Goal: Task Accomplishment & Management: Use online tool/utility

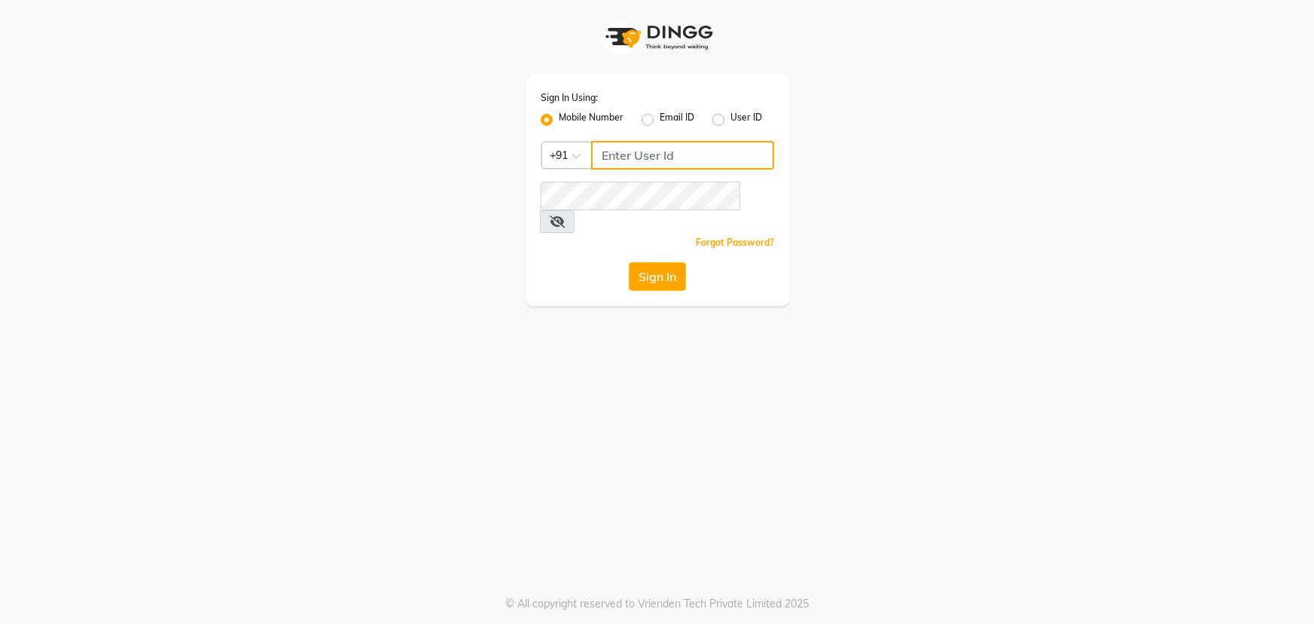
type input "7799792345"
click at [648, 262] on button "Sign In" at bounding box center [657, 276] width 57 height 29
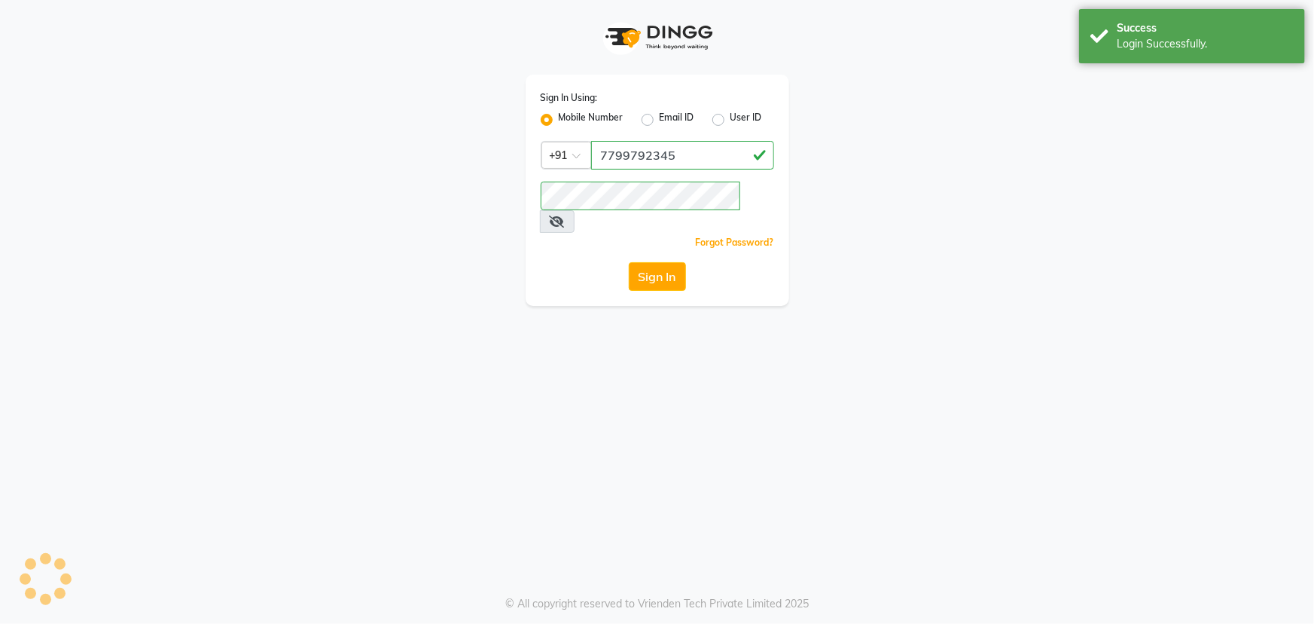
select select "7205"
select select "service"
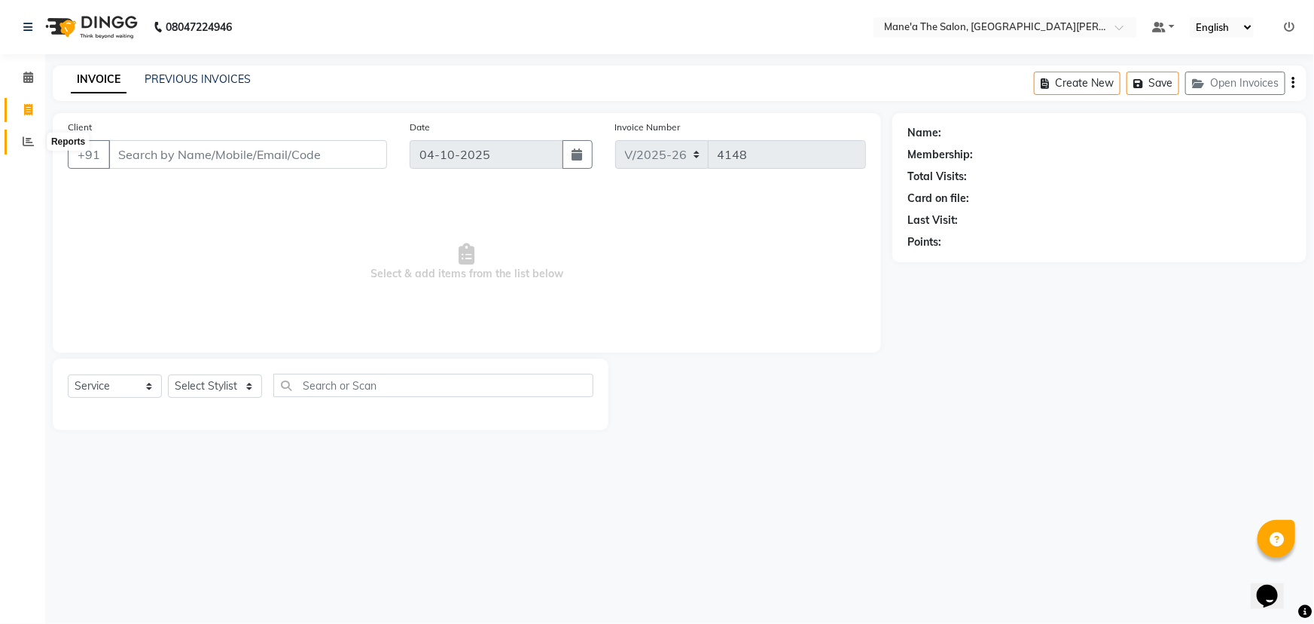
click at [23, 141] on icon at bounding box center [28, 141] width 11 height 11
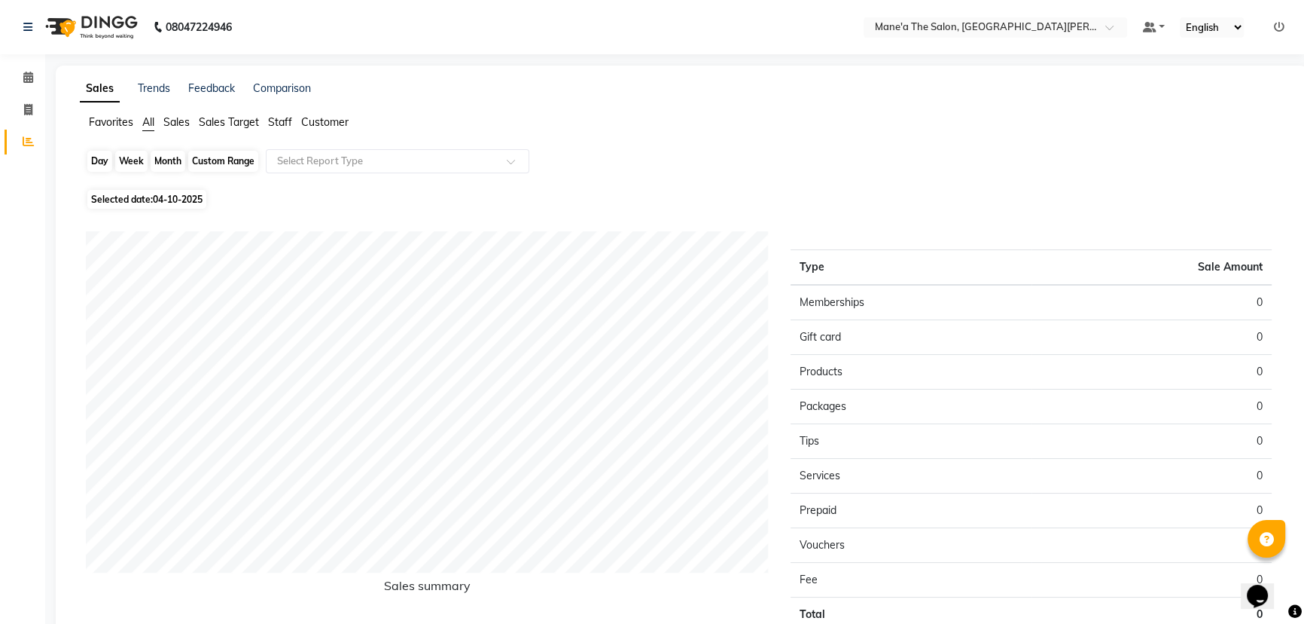
click at [99, 161] on div "Day" at bounding box center [99, 161] width 25 height 21
select select "10"
select select "2025"
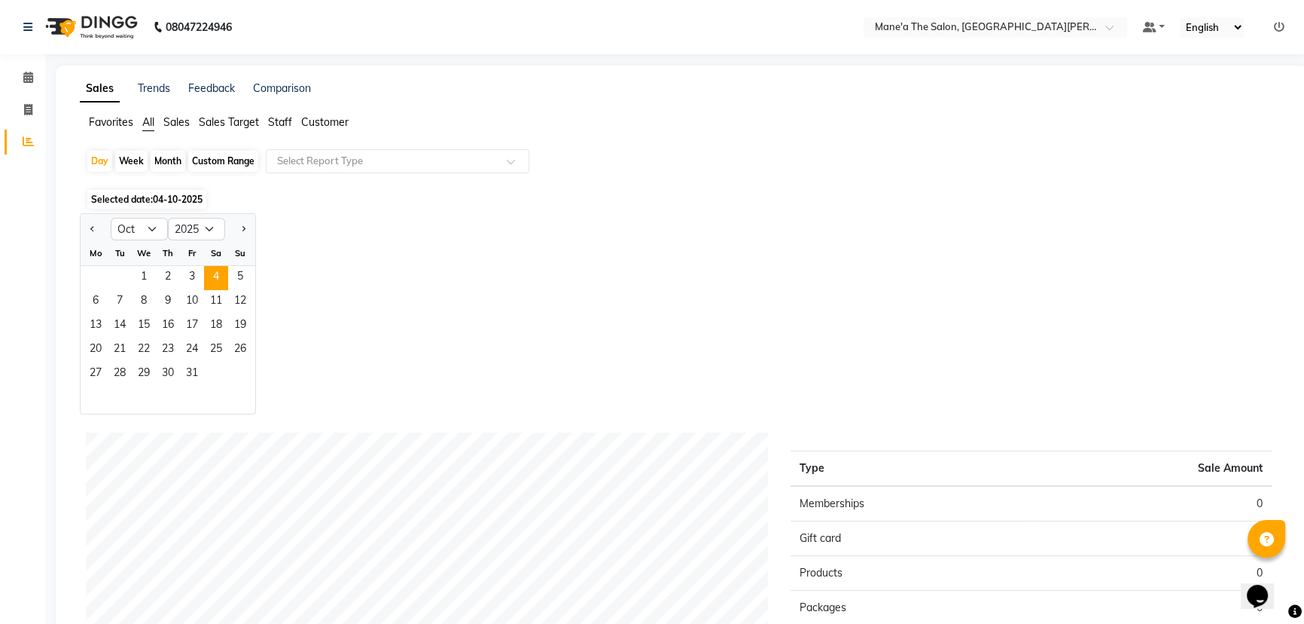
click at [129, 158] on div "Week" at bounding box center [131, 161] width 32 height 21
select select "10"
select select "2025"
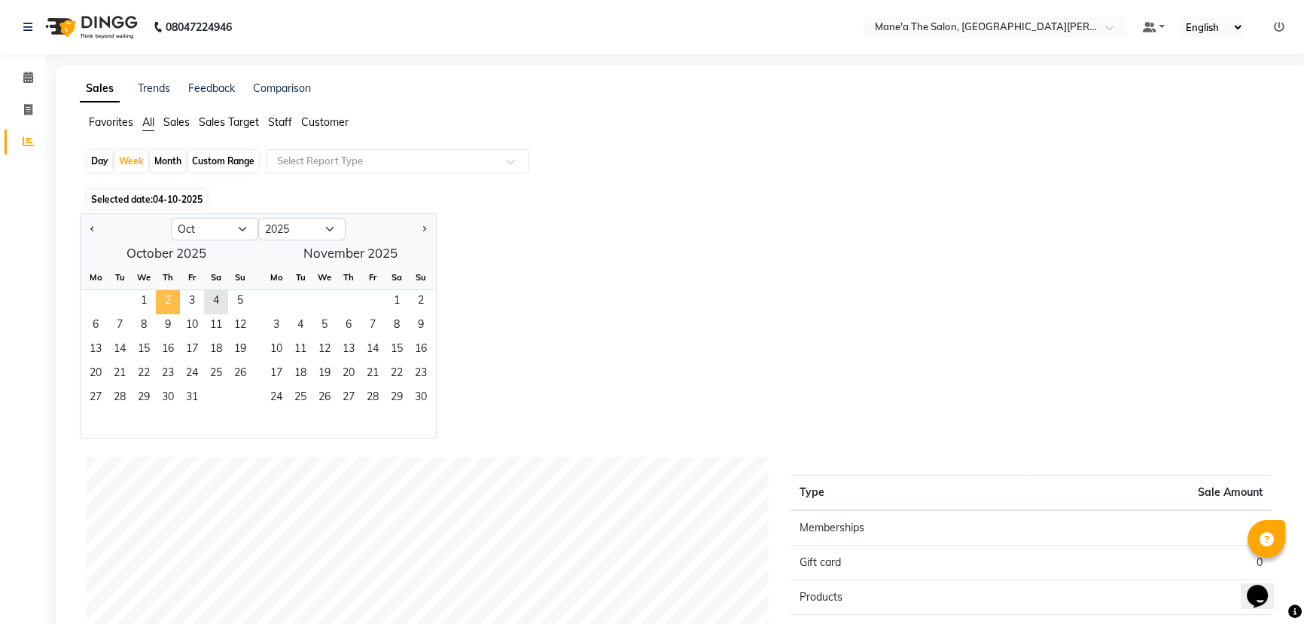
click at [156, 296] on span "2" at bounding box center [168, 302] width 24 height 24
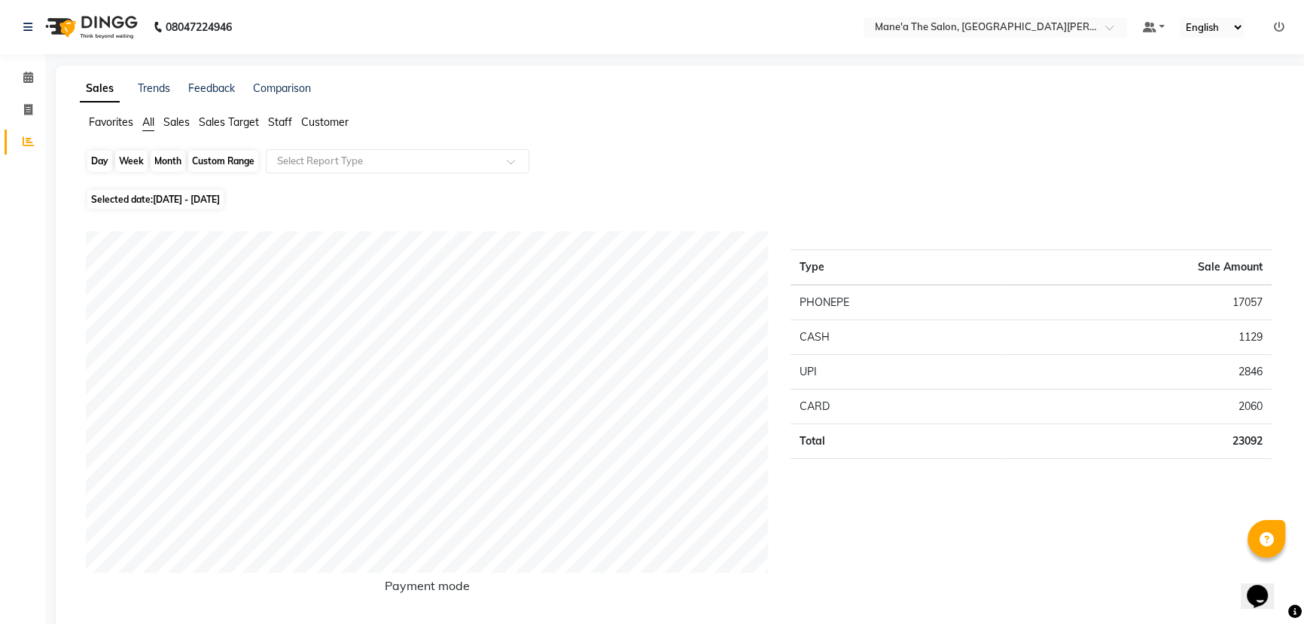
click at [124, 162] on div "Week" at bounding box center [131, 161] width 32 height 21
select select "10"
select select "2025"
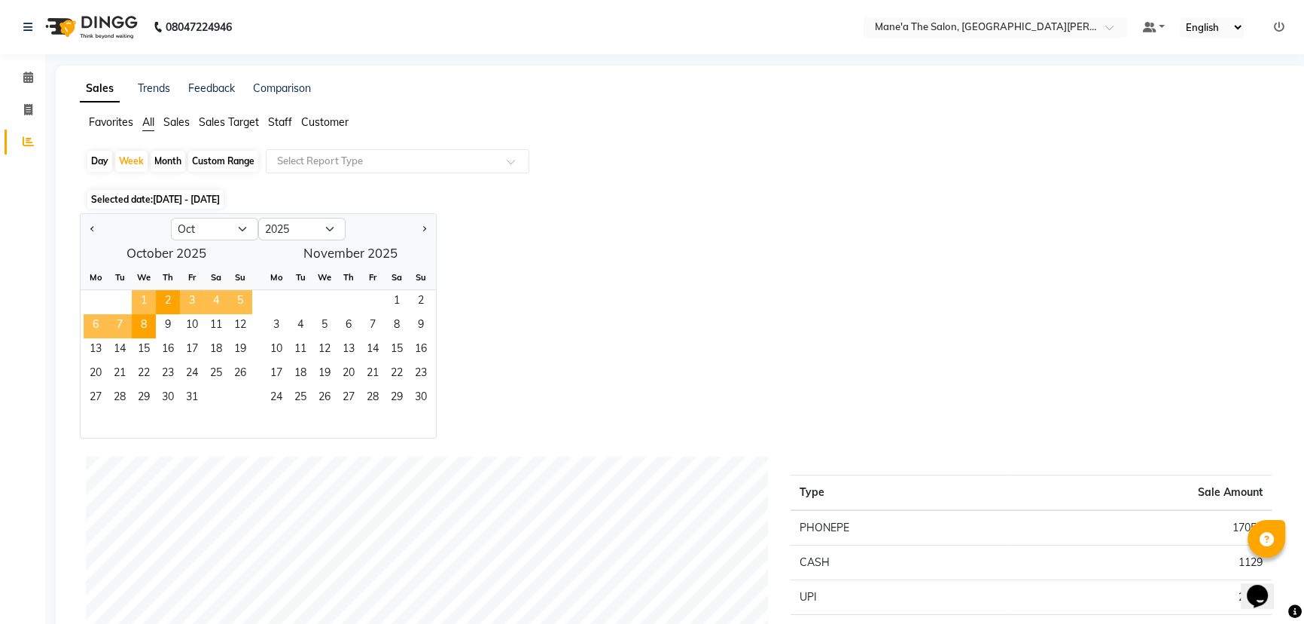
click at [149, 293] on span "1" at bounding box center [144, 302] width 24 height 24
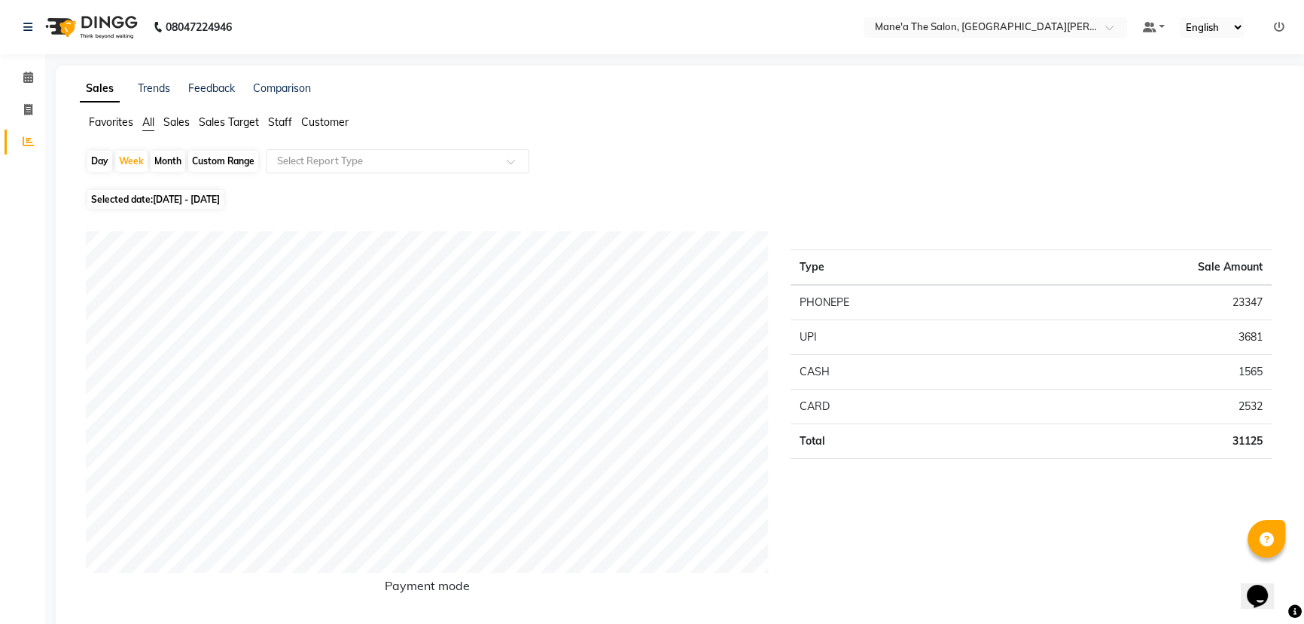
click at [96, 158] on div "Day" at bounding box center [99, 161] width 25 height 21
select select "10"
select select "2025"
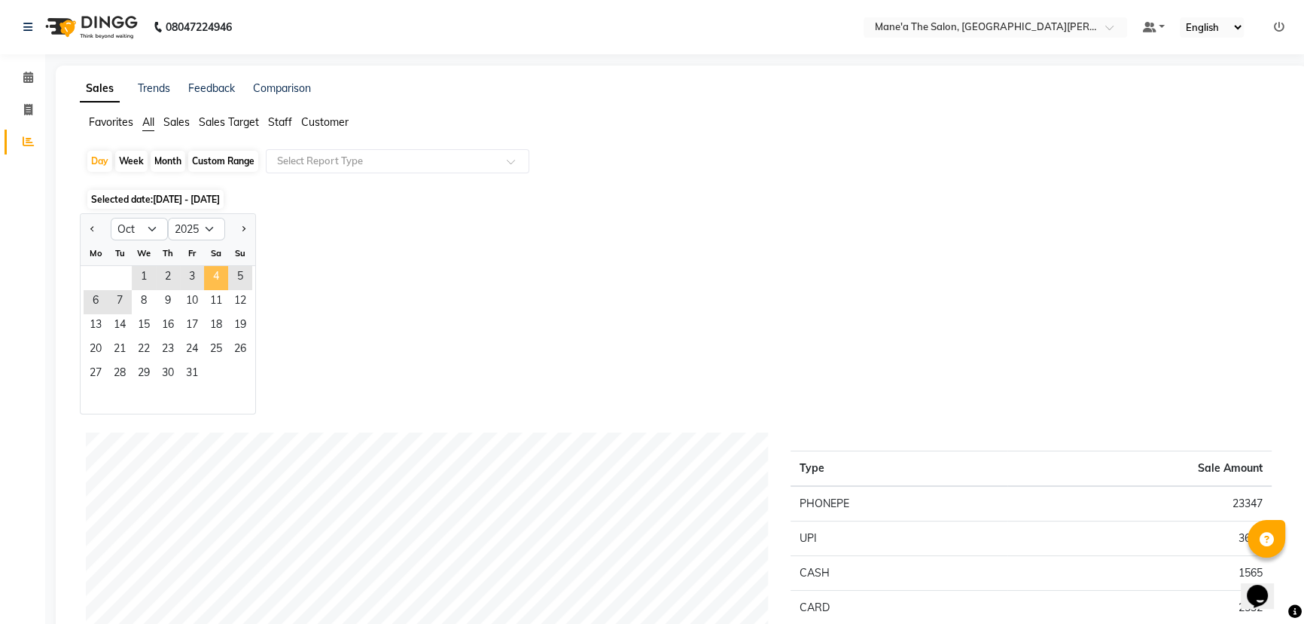
click at [221, 270] on span "4" at bounding box center [216, 278] width 24 height 24
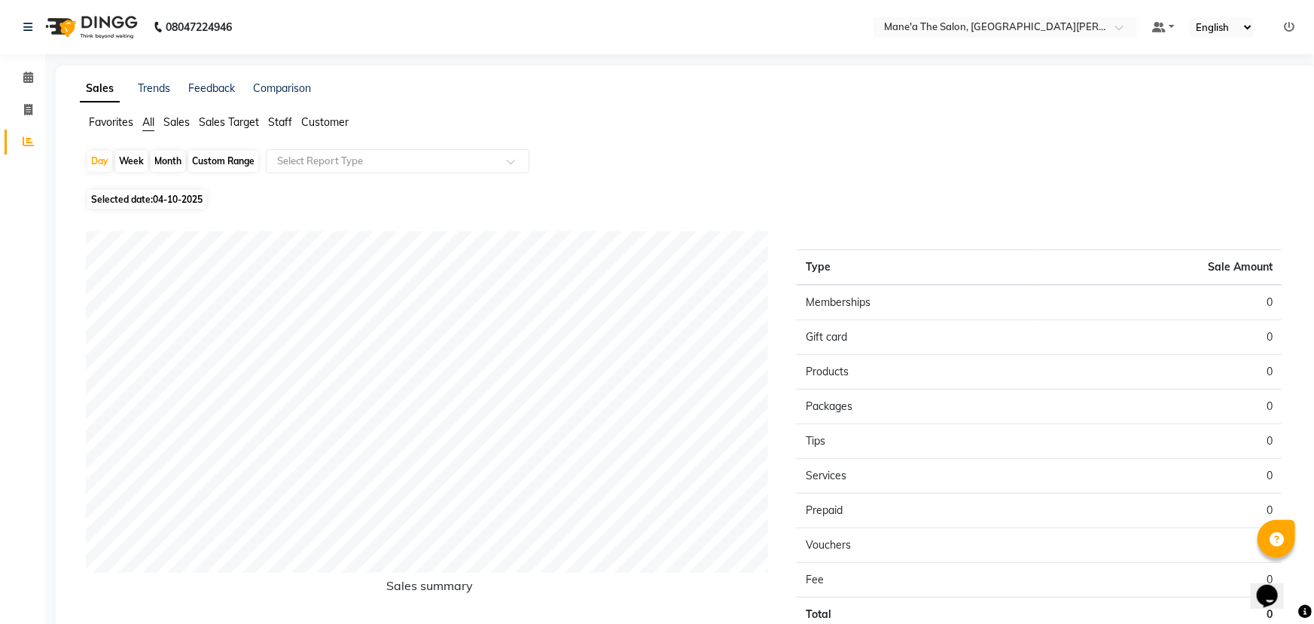
select select "7205"
select select "service"
